Goal: Find specific page/section: Find specific page/section

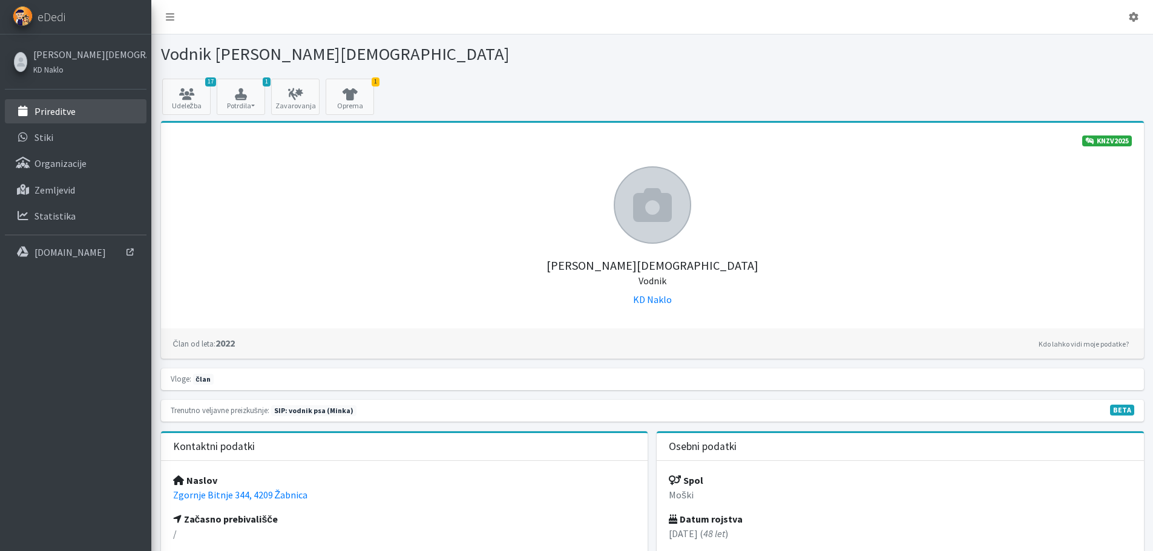
click at [48, 118] on link "Prireditve" at bounding box center [76, 111] width 142 height 24
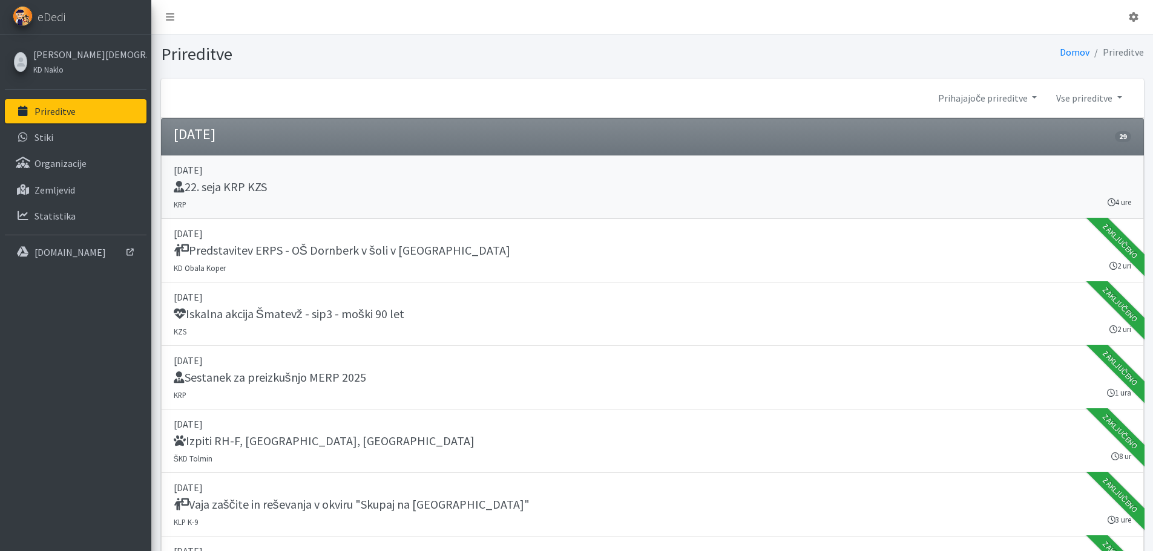
click at [259, 189] on h5 "22. seja KRP KZS" at bounding box center [220, 187] width 93 height 15
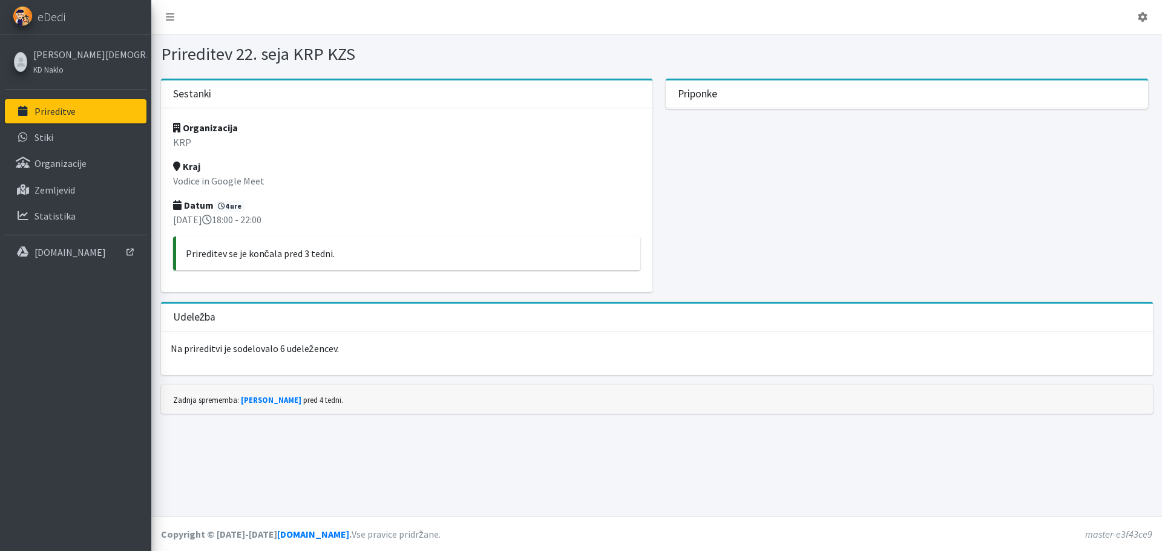
click at [52, 111] on p "Prireditve" at bounding box center [55, 111] width 41 height 12
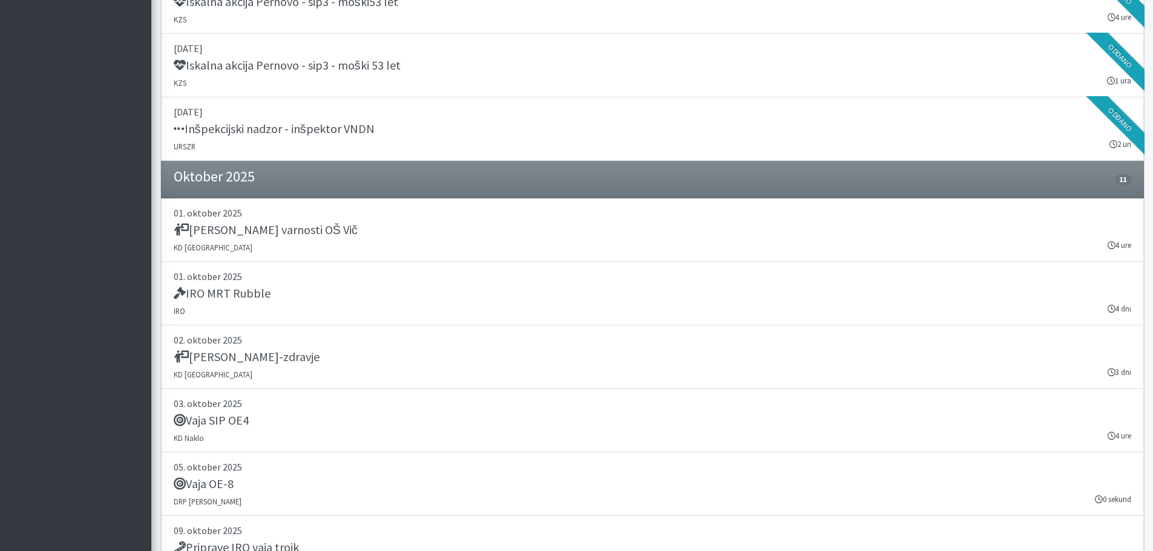
scroll to position [1998, 0]
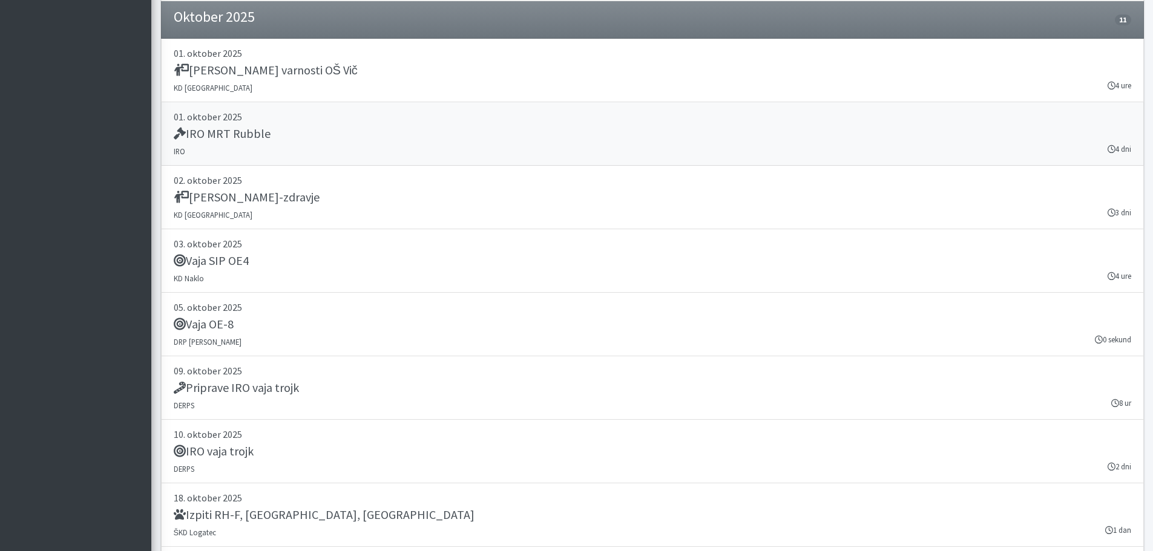
click at [243, 133] on h5 "IRO MRT Rubble" at bounding box center [222, 134] width 97 height 15
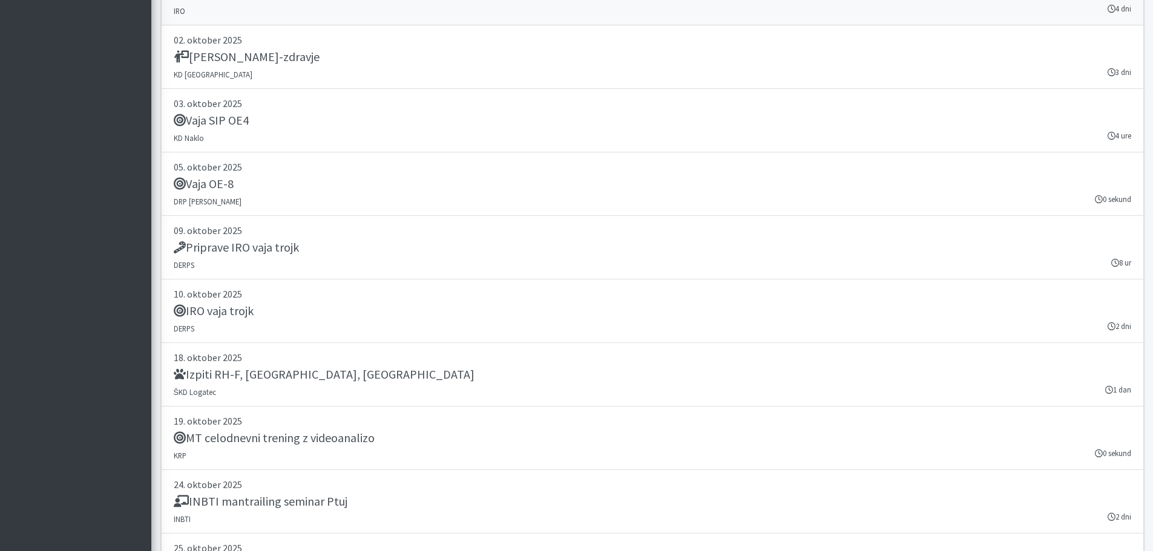
scroll to position [2033, 0]
